Goal: Task Accomplishment & Management: Use online tool/utility

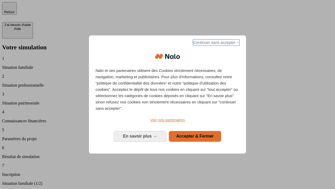
click at [216, 43] on span "Continuer sans accepter →" at bounding box center [216, 42] width 47 height 6
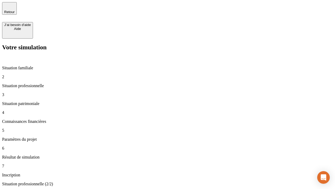
type input "30 000"
